Goal: Check status: Check status

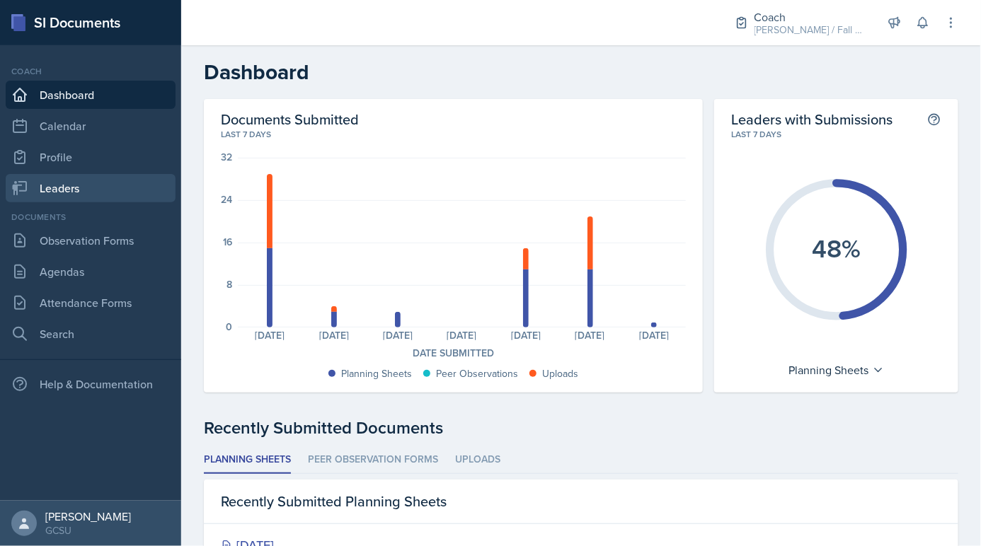
click at [111, 188] on link "Leaders" at bounding box center [91, 188] width 170 height 28
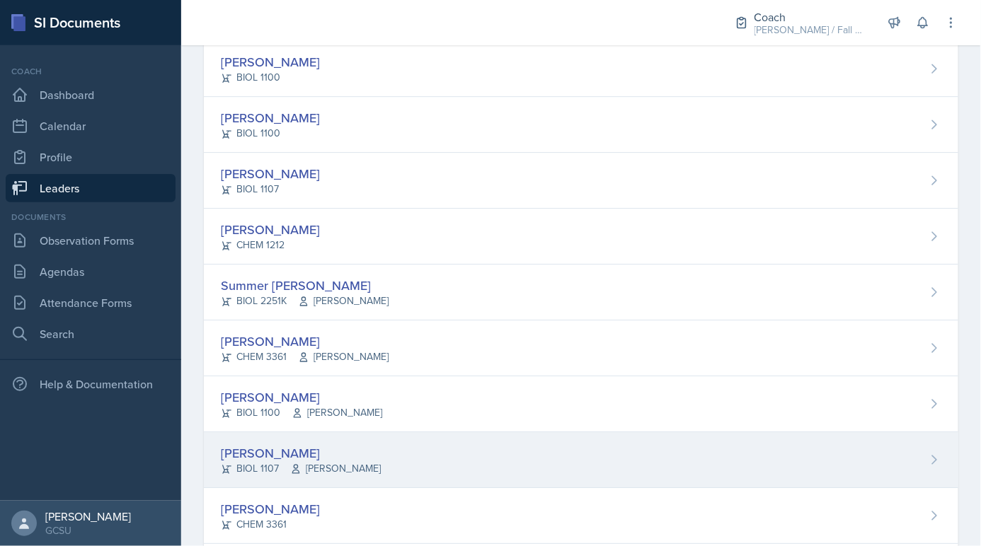
scroll to position [1393, 0]
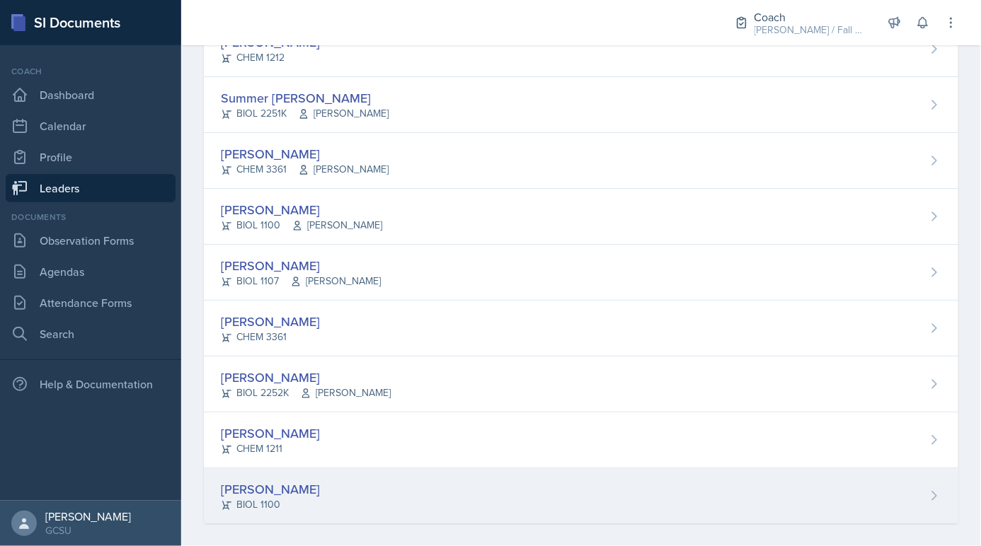
click at [297, 480] on div "[PERSON_NAME]" at bounding box center [270, 489] width 99 height 19
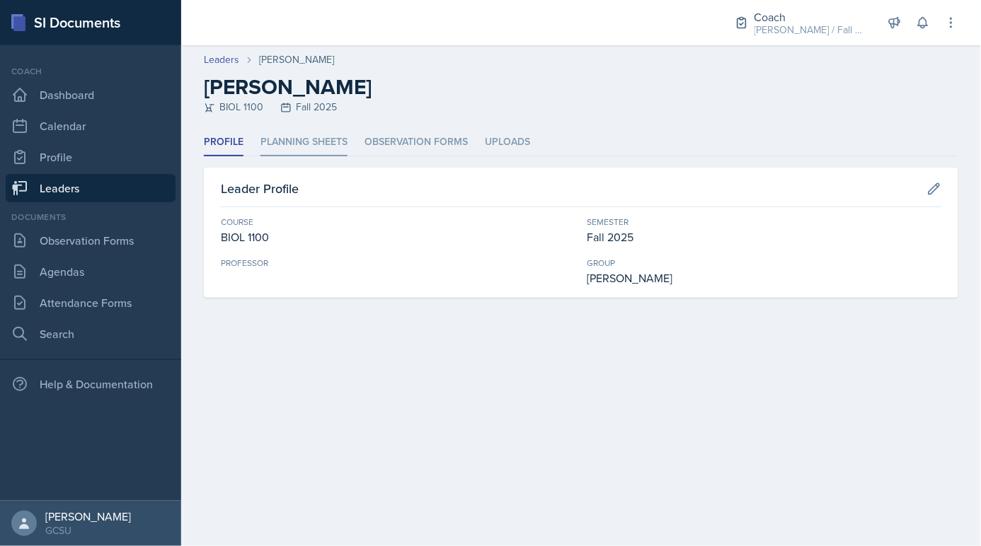
click at [265, 147] on li "Planning Sheets" at bounding box center [303, 143] width 87 height 28
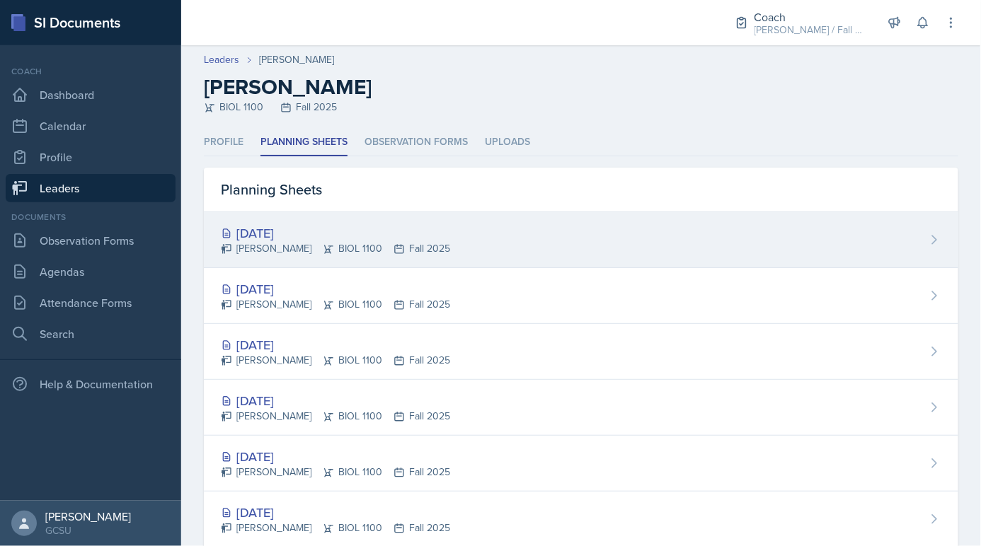
click at [381, 229] on div "[DATE]" at bounding box center [335, 233] width 229 height 19
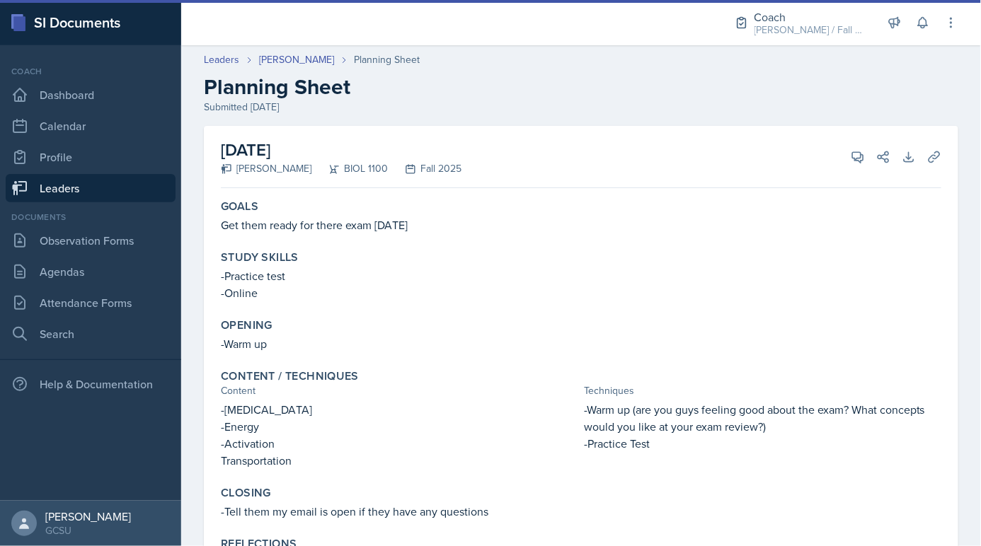
scroll to position [64, 0]
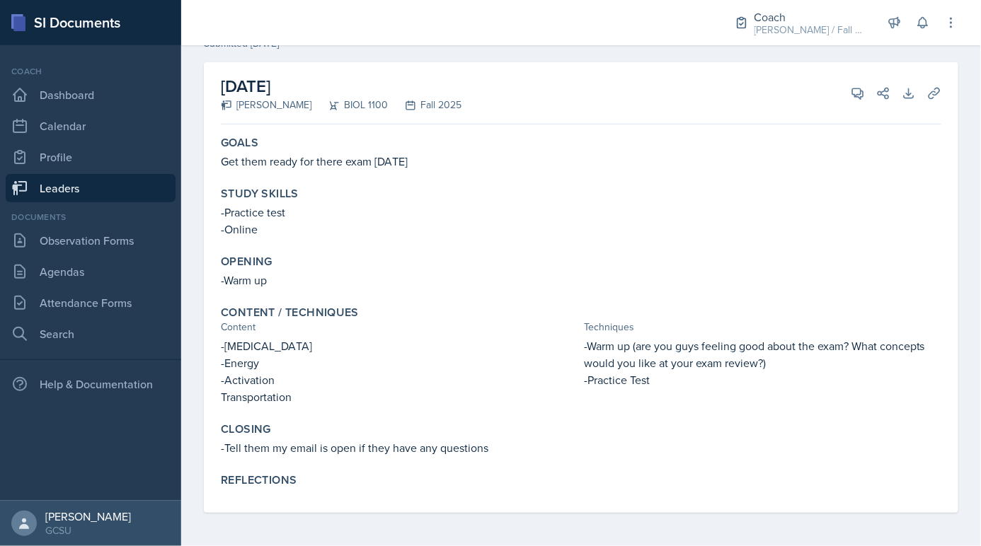
drag, startPoint x: 304, startPoint y: 83, endPoint x: 409, endPoint y: 82, distance: 104.8
click at [409, 82] on h2 "[DATE]" at bounding box center [341, 86] width 241 height 25
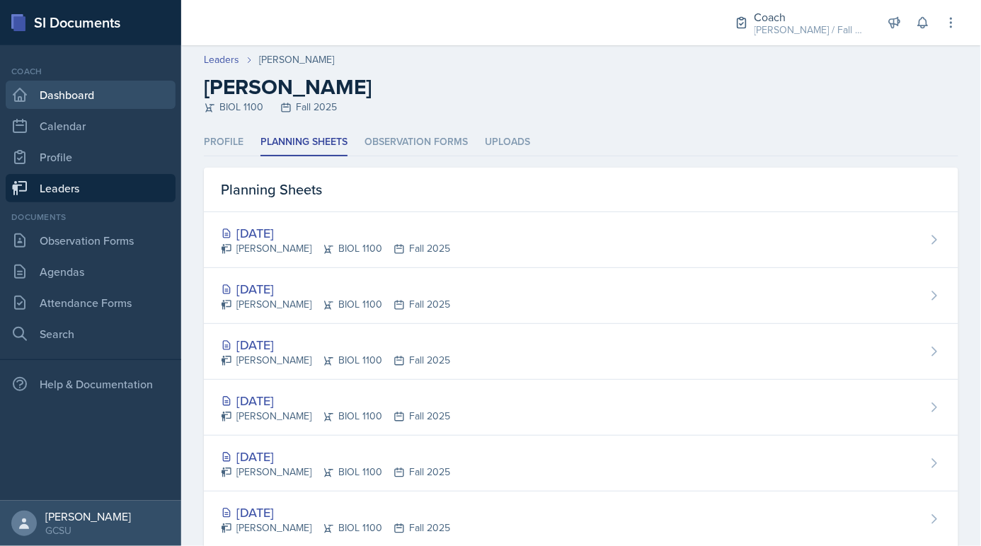
click at [131, 105] on link "Dashboard" at bounding box center [91, 95] width 170 height 28
